Goal: Find specific page/section: Find specific page/section

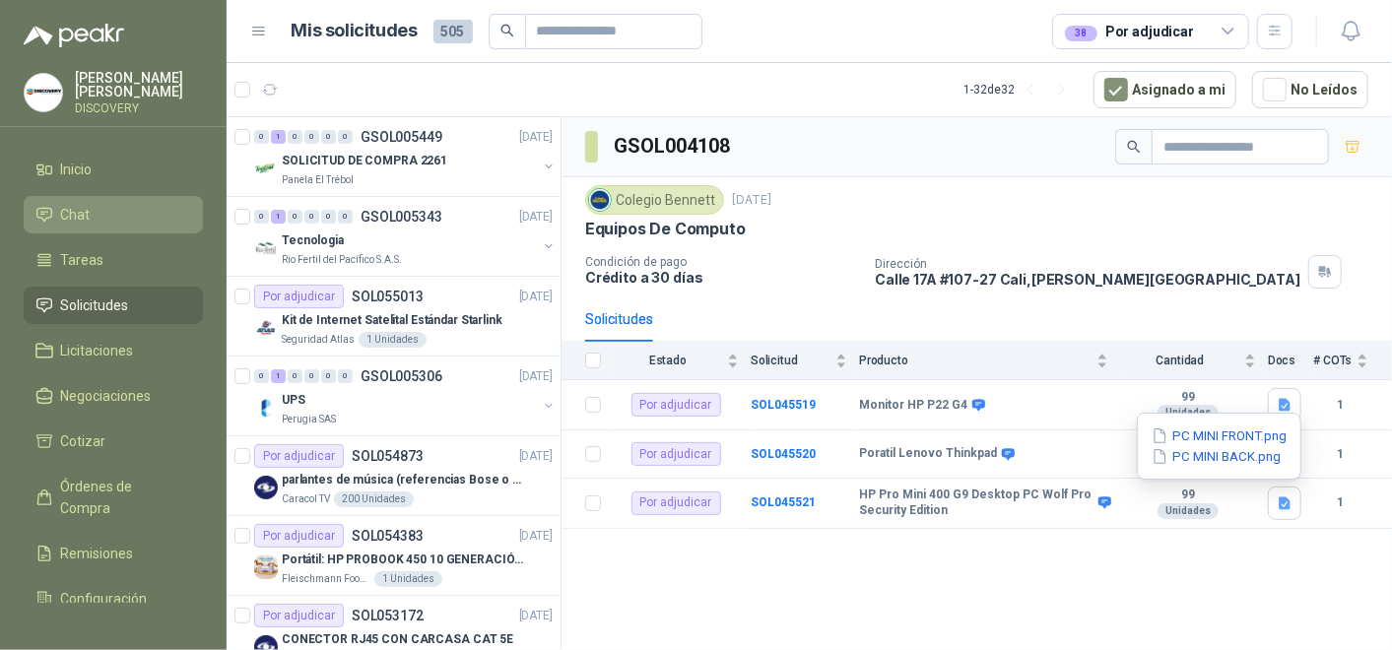
scroll to position [1641, 0]
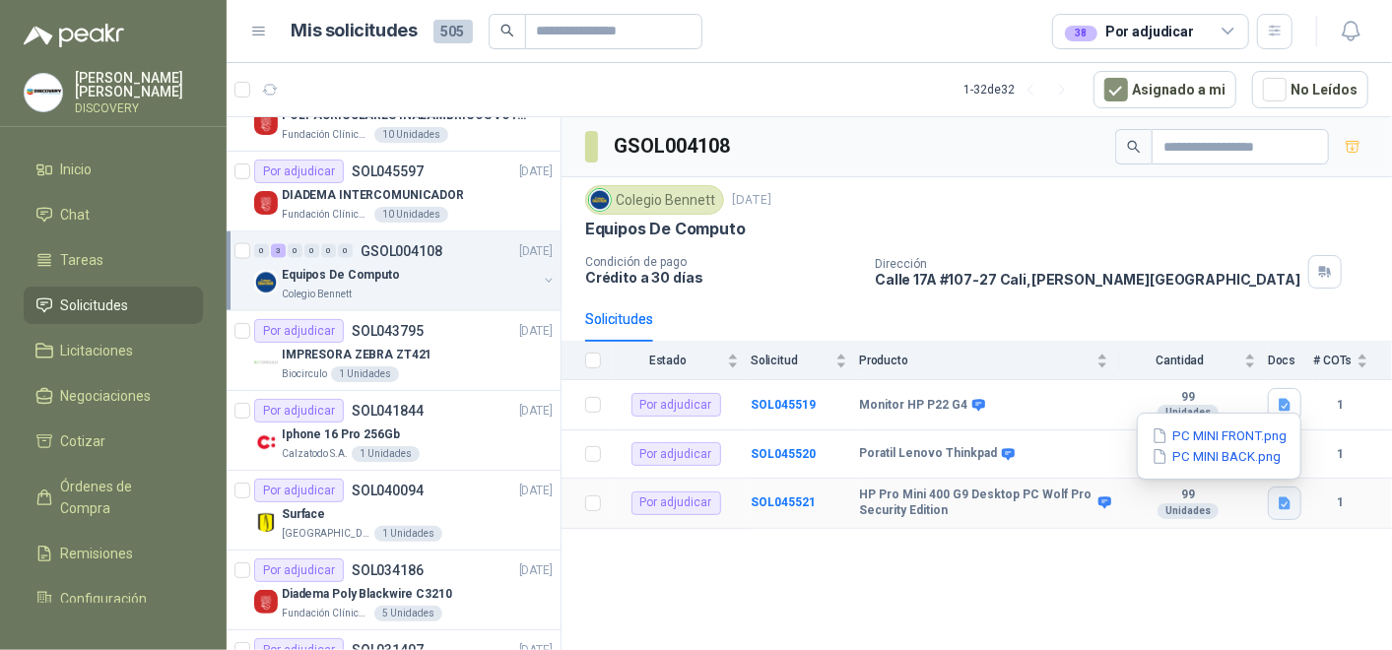
click at [1282, 487] on button "button" at bounding box center [1284, 503] width 33 height 33
click at [1279, 503] on icon "button" at bounding box center [1284, 502] width 12 height 13
click at [1219, 433] on button "PC MINI FRONT.png" at bounding box center [1218, 435] width 139 height 21
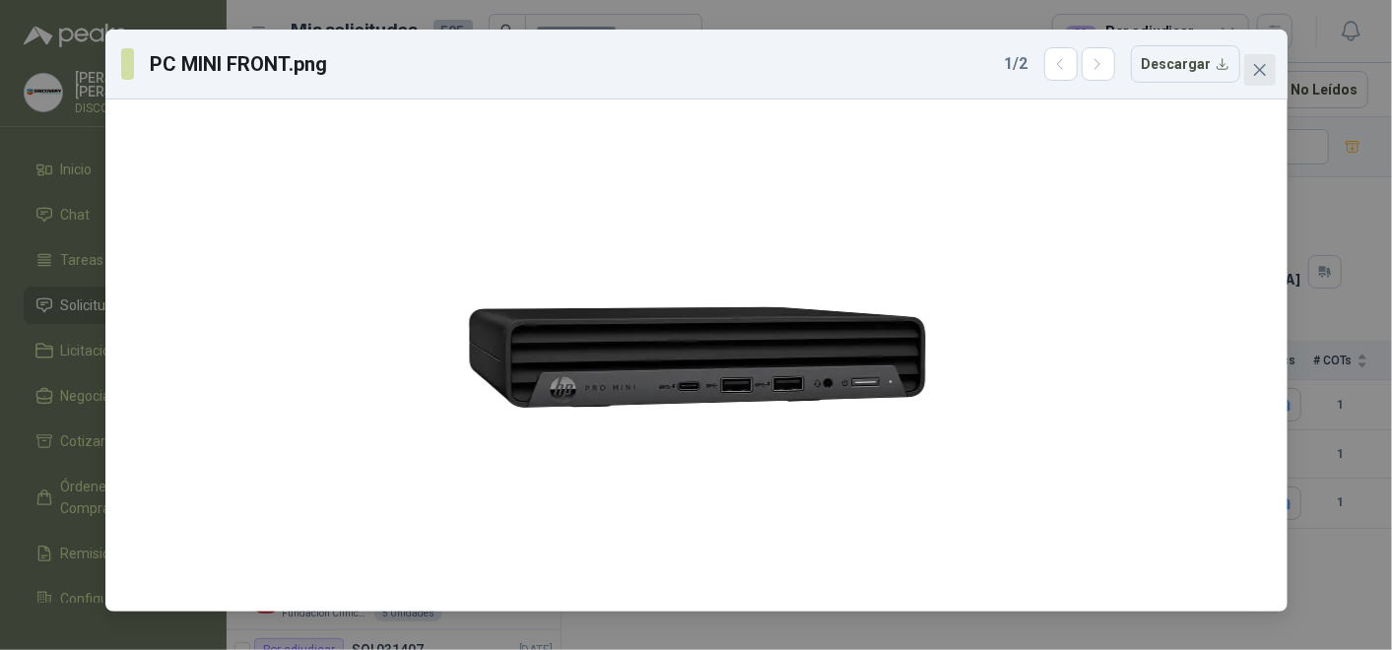
click at [1253, 64] on icon "close" at bounding box center [1260, 70] width 16 height 16
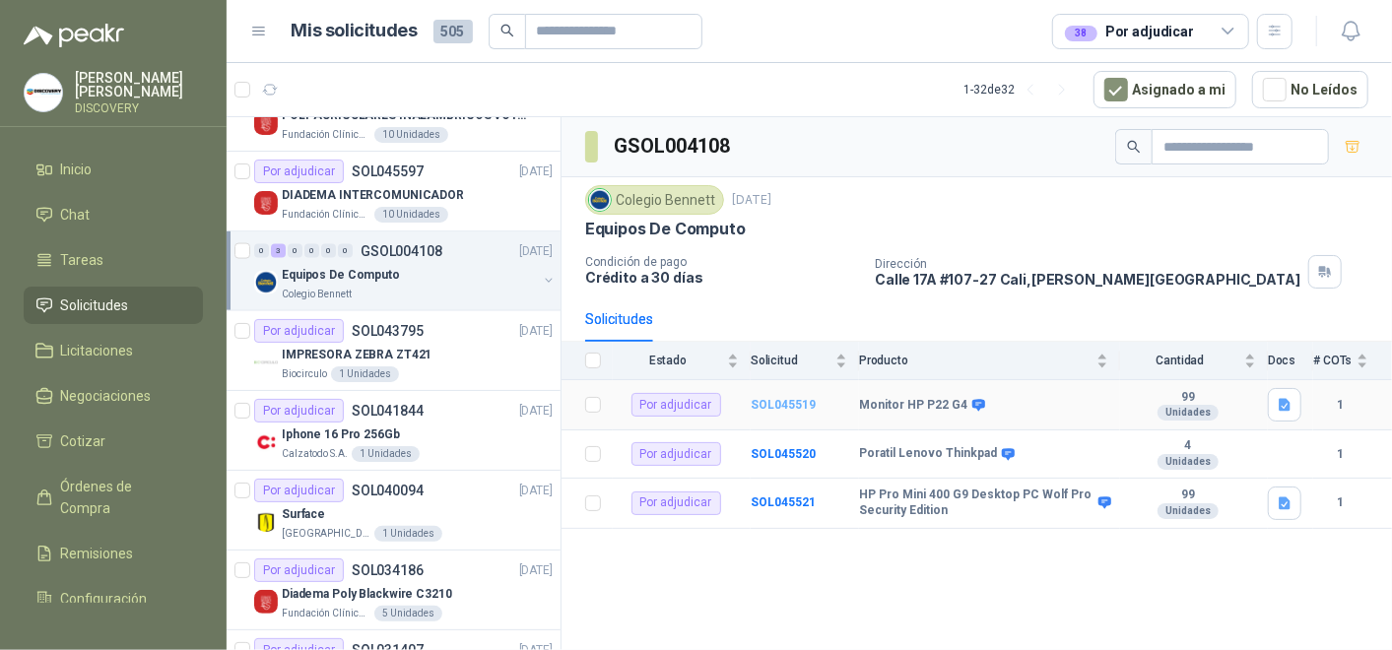
click at [788, 405] on b "SOL045519" at bounding box center [783, 405] width 65 height 14
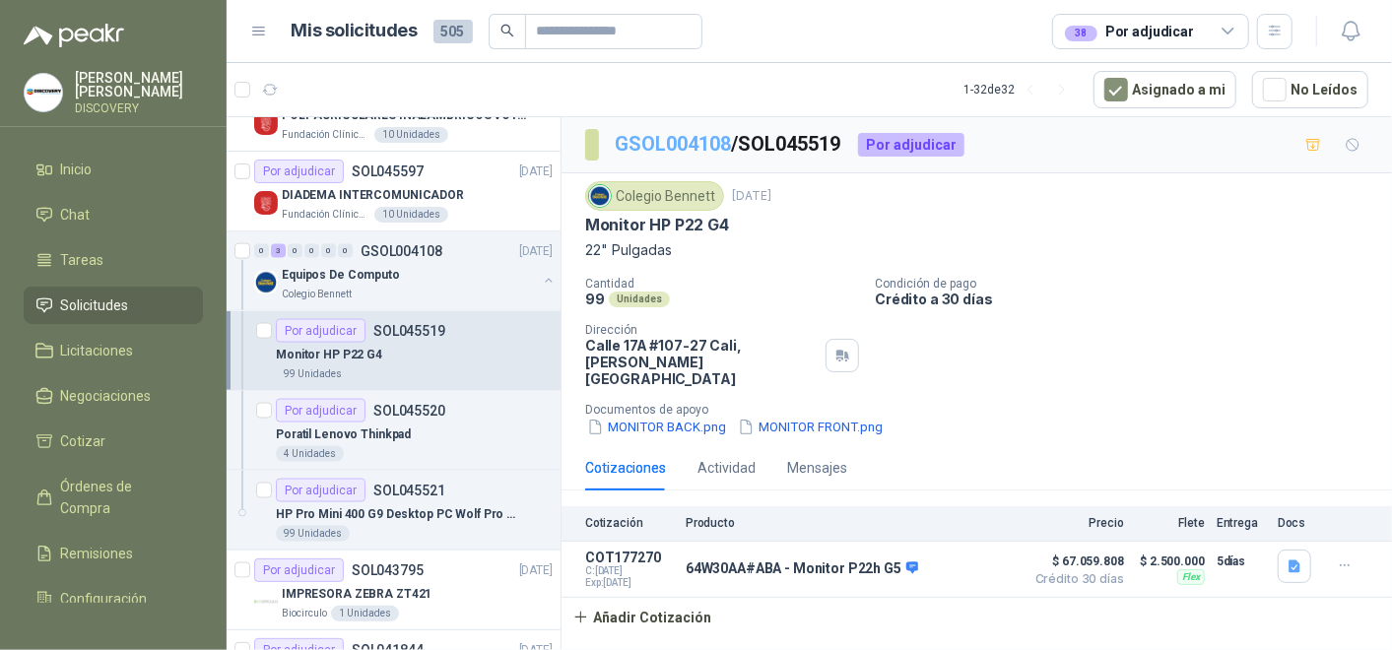
click at [645, 135] on link "GSOL004108" at bounding box center [673, 144] width 116 height 24
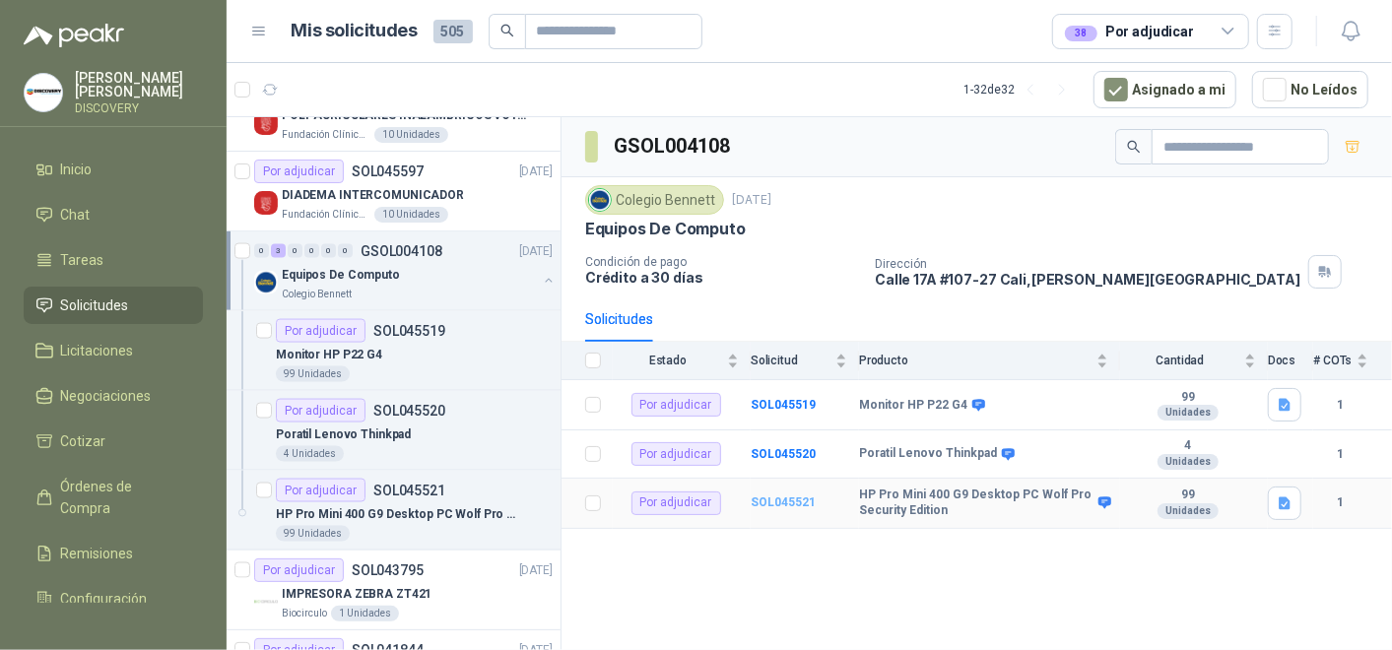
click at [788, 500] on b "SOL045521" at bounding box center [783, 502] width 65 height 14
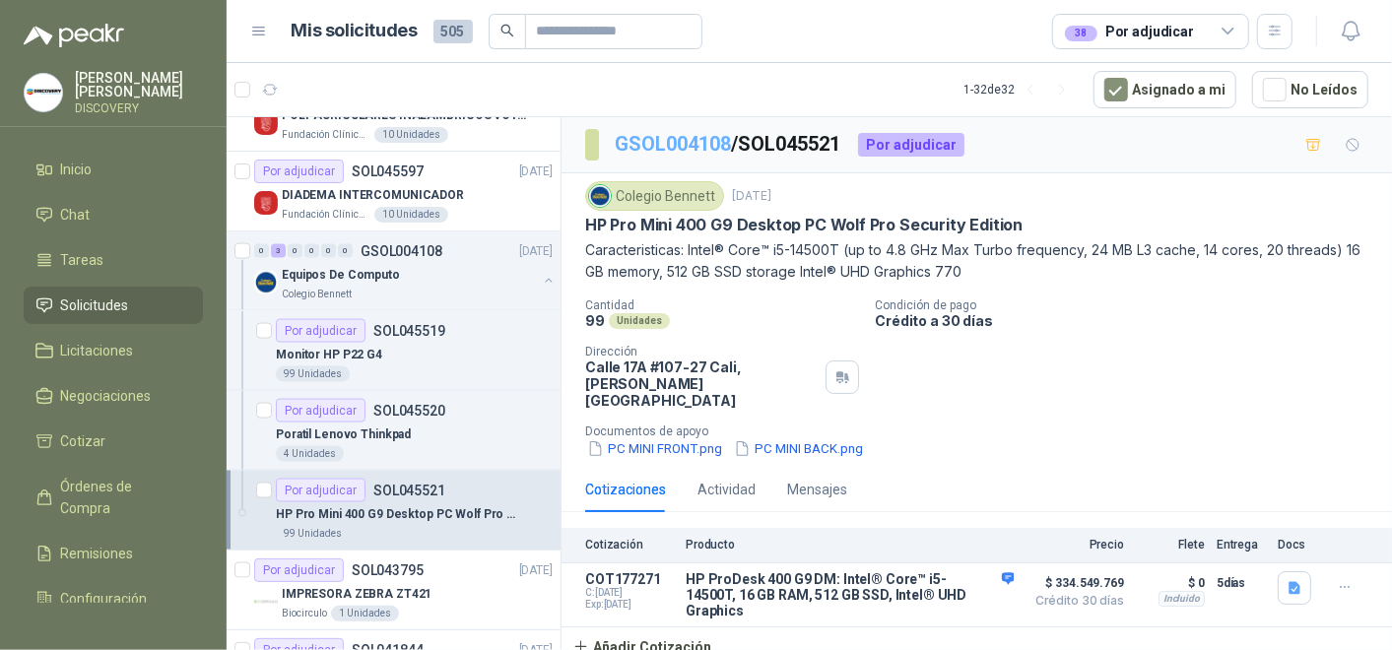
click at [716, 137] on link "GSOL004108" at bounding box center [673, 144] width 116 height 24
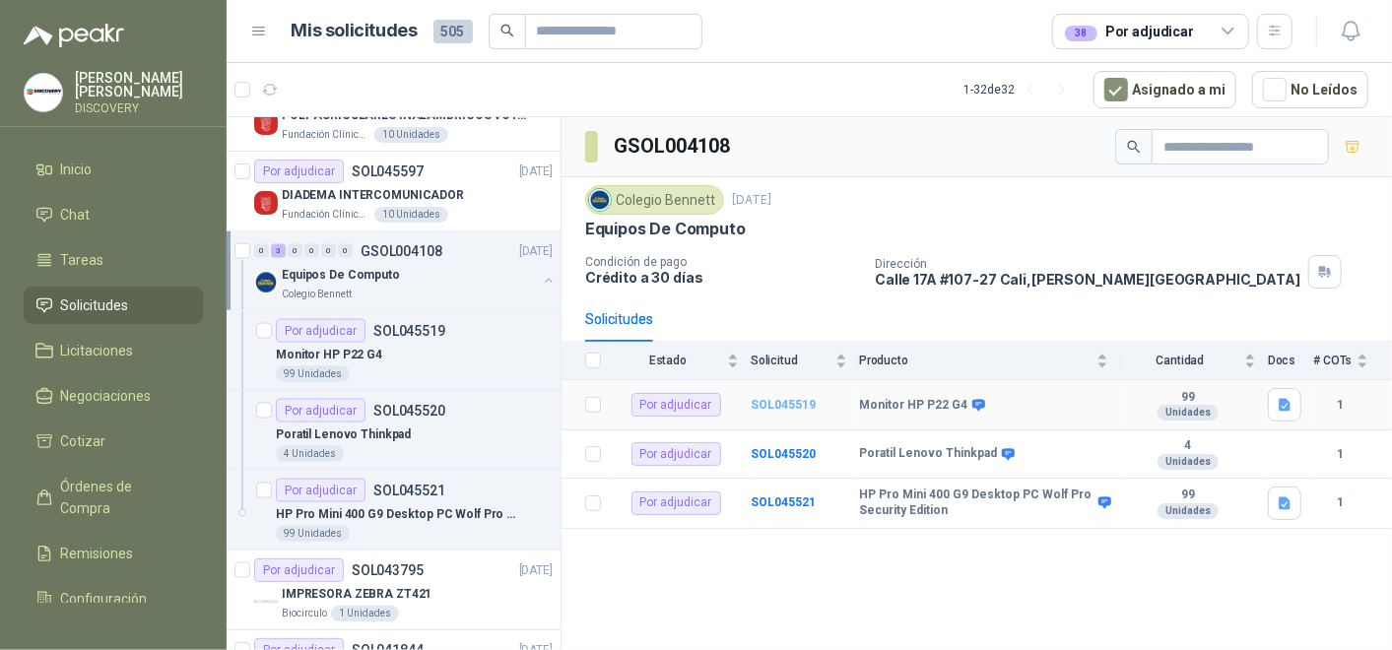
click at [764, 399] on b "SOL045519" at bounding box center [783, 405] width 65 height 14
